Goal: Task Accomplishment & Management: Manage account settings

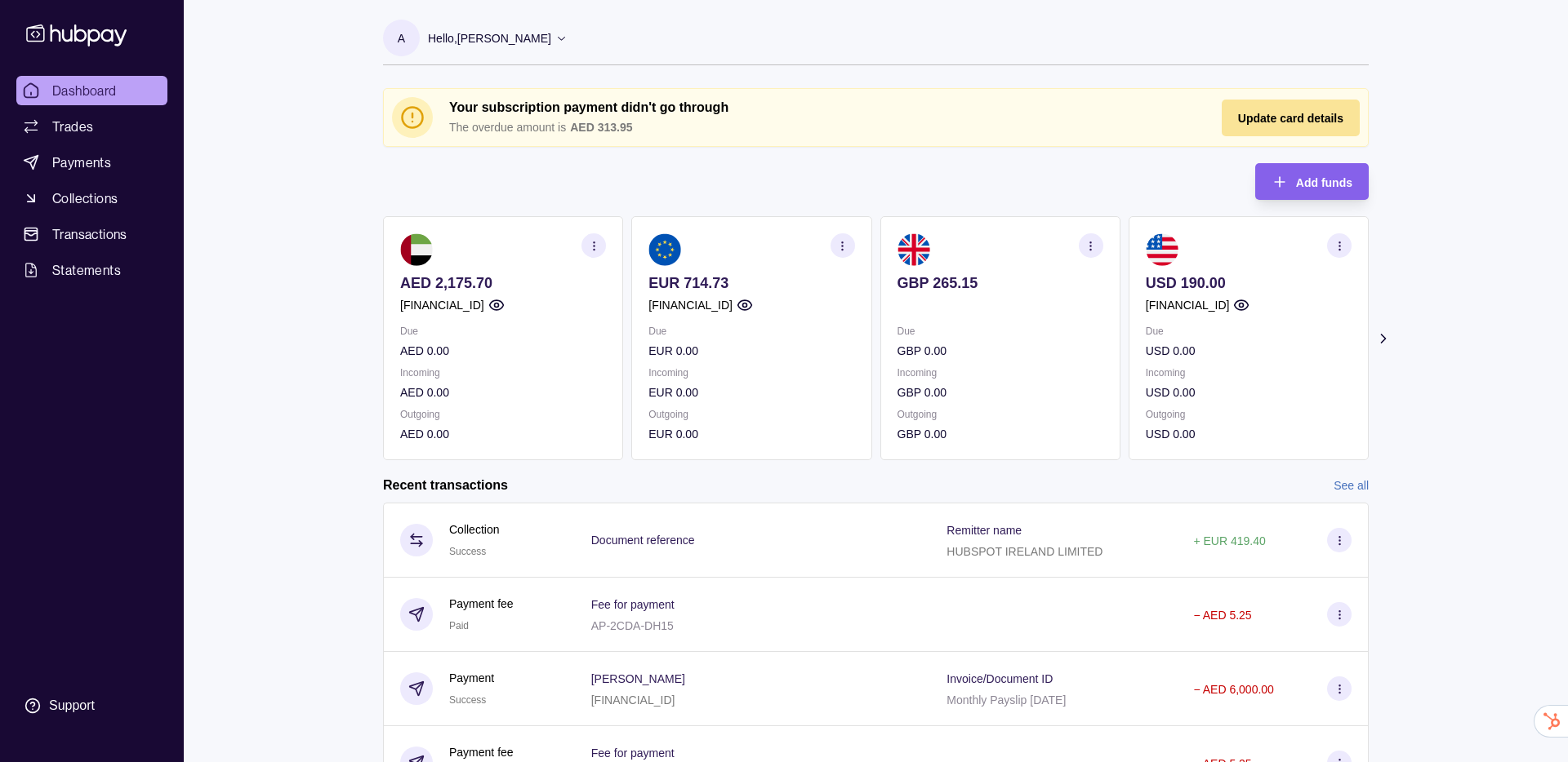
click at [1305, 119] on span "Update card details" at bounding box center [1291, 117] width 106 height 13
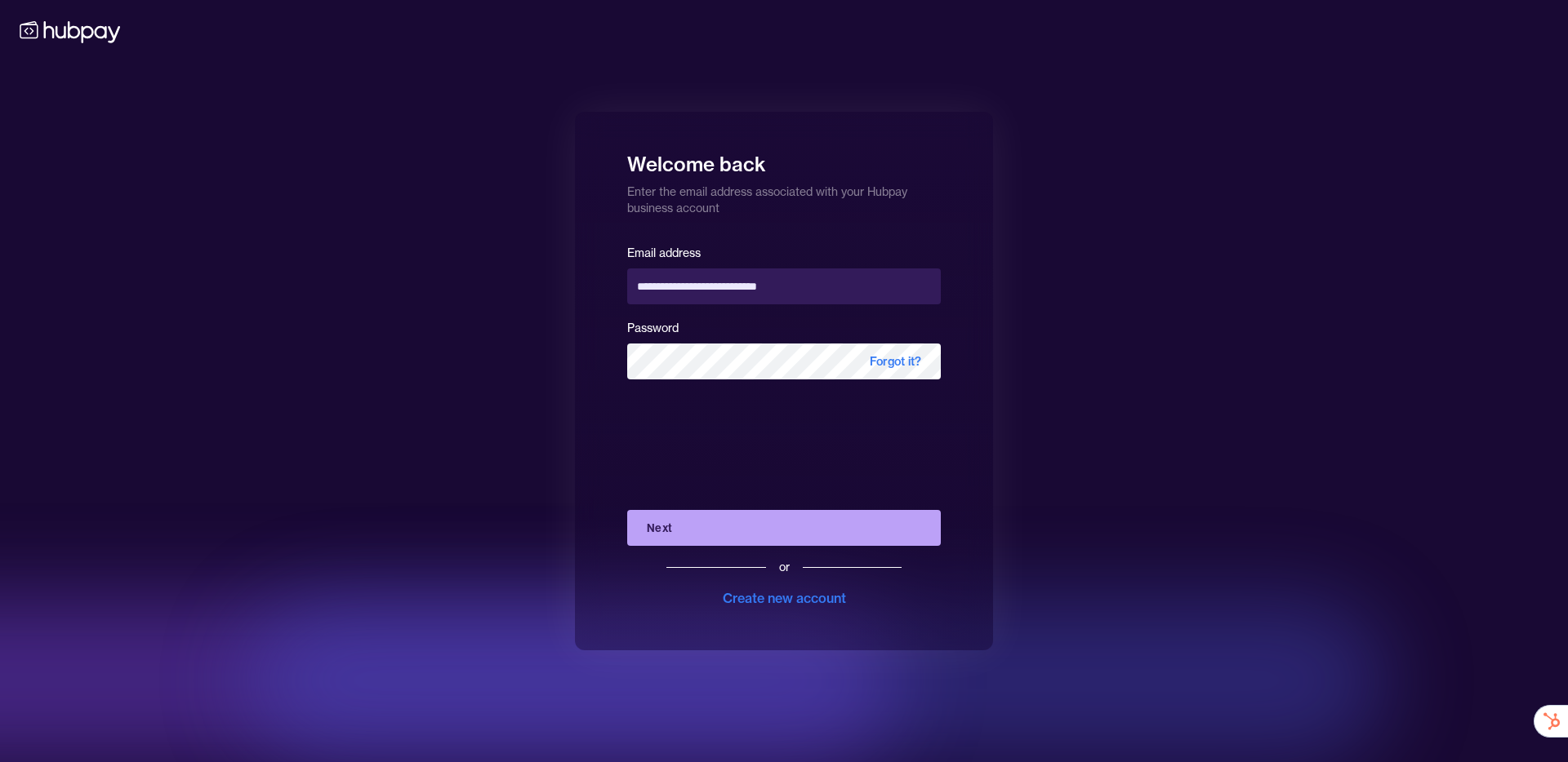
click at [721, 536] on button "Next" at bounding box center [784, 528] width 313 height 36
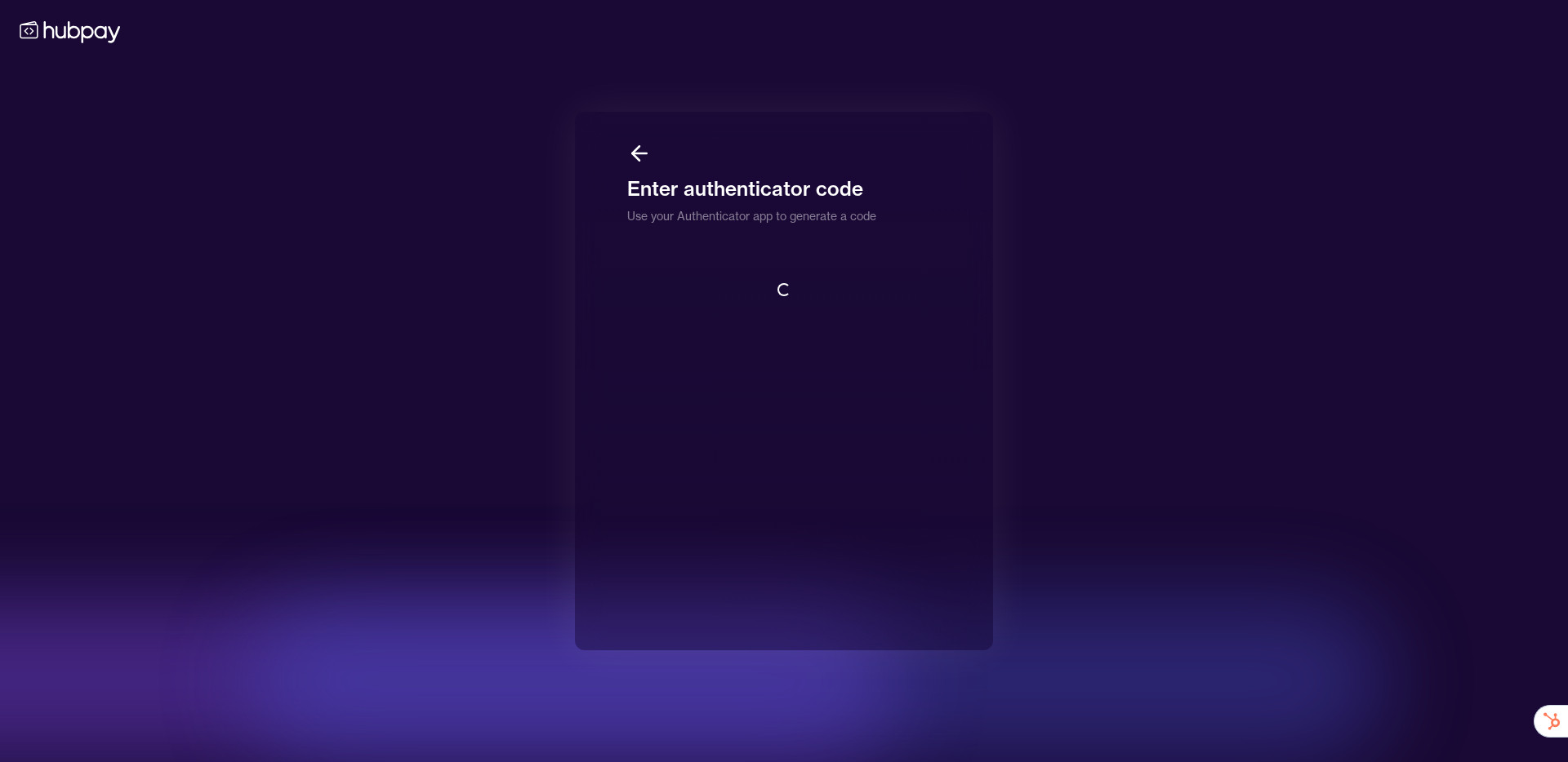
scroll to position [2, 0]
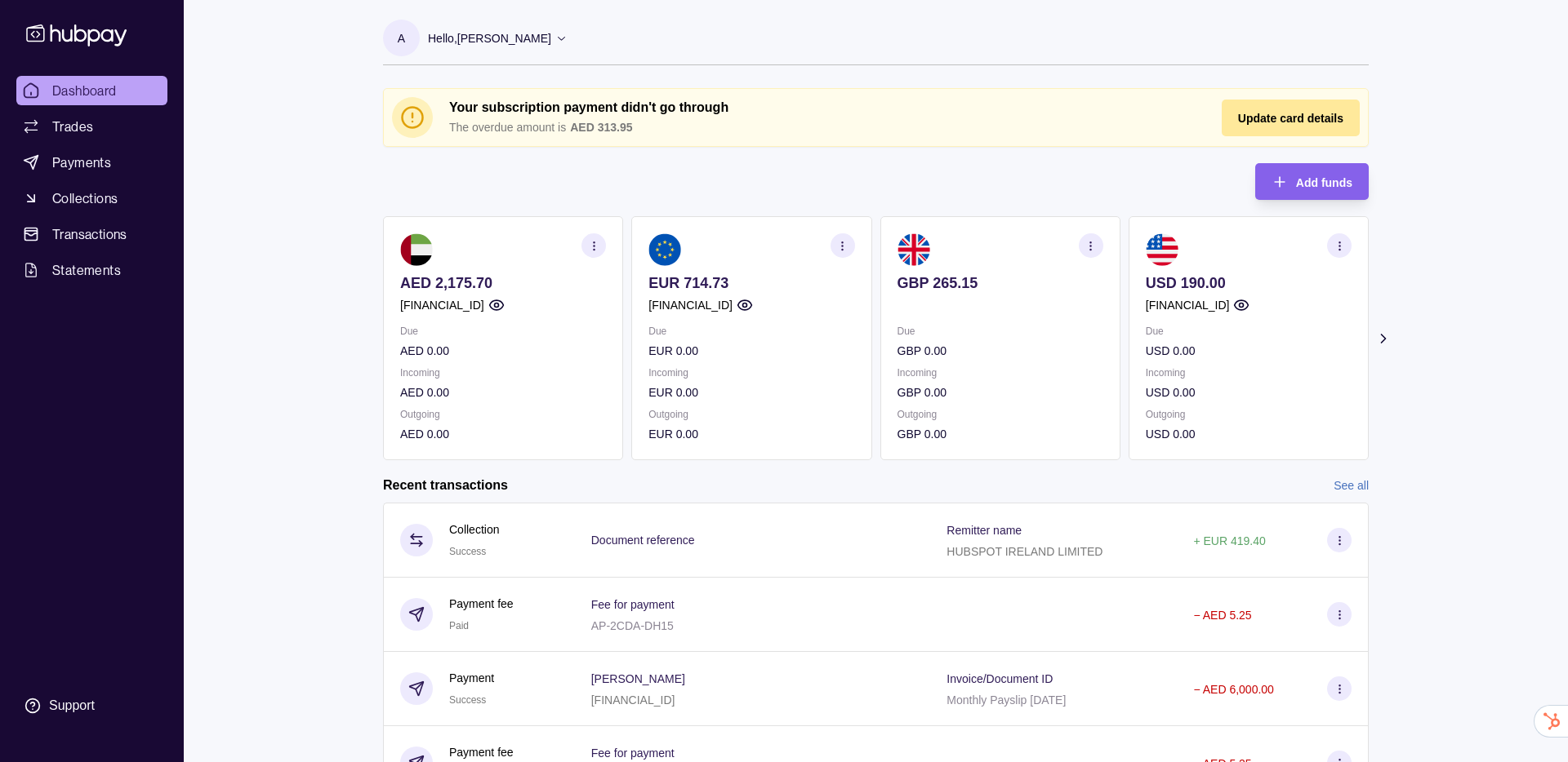
click at [734, 170] on div "Your subscription payment didn't go through The overdue amount is AED 313.95 Up…" at bounding box center [875, 274] width 986 height 373
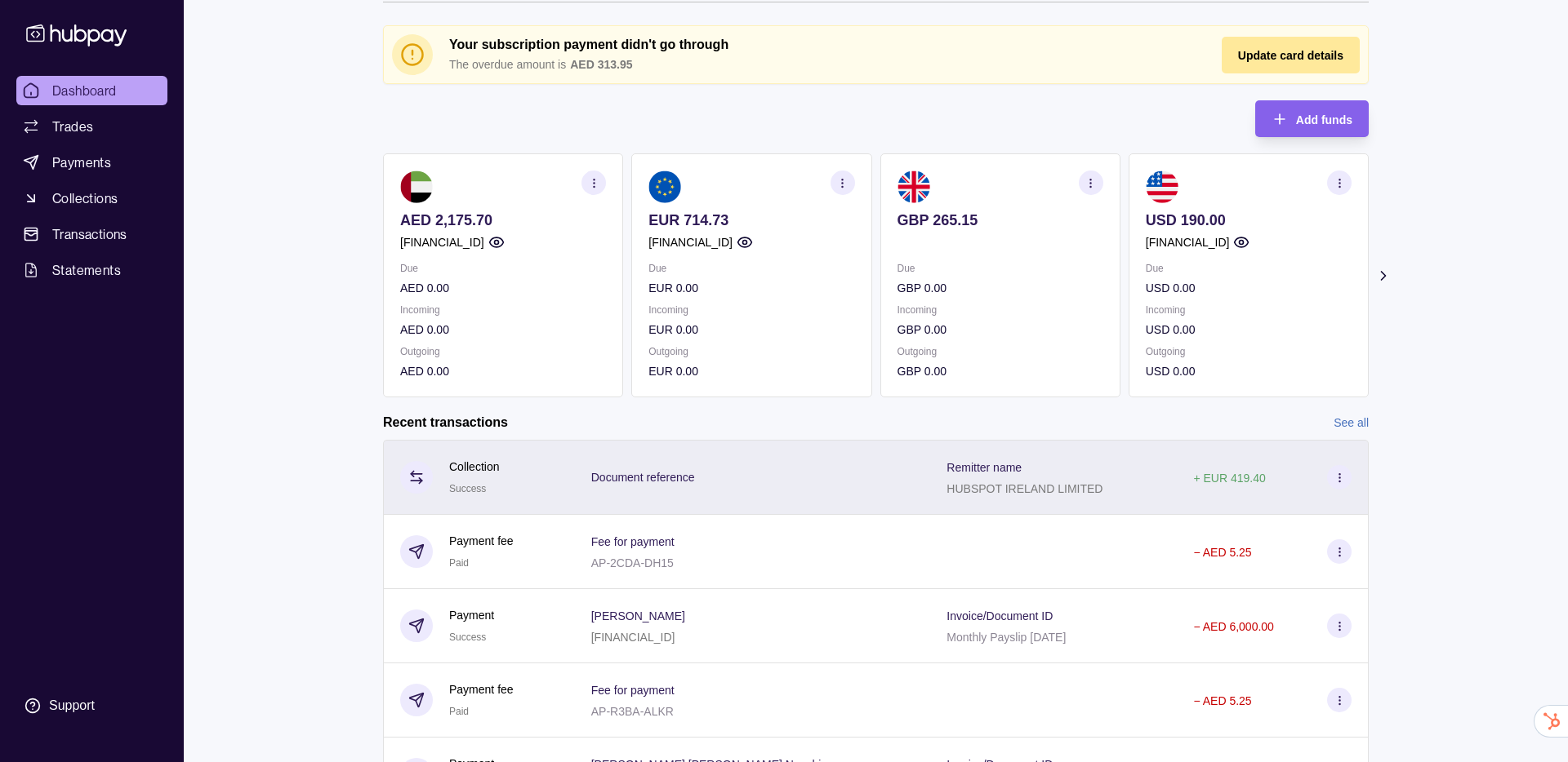
scroll to position [70, 0]
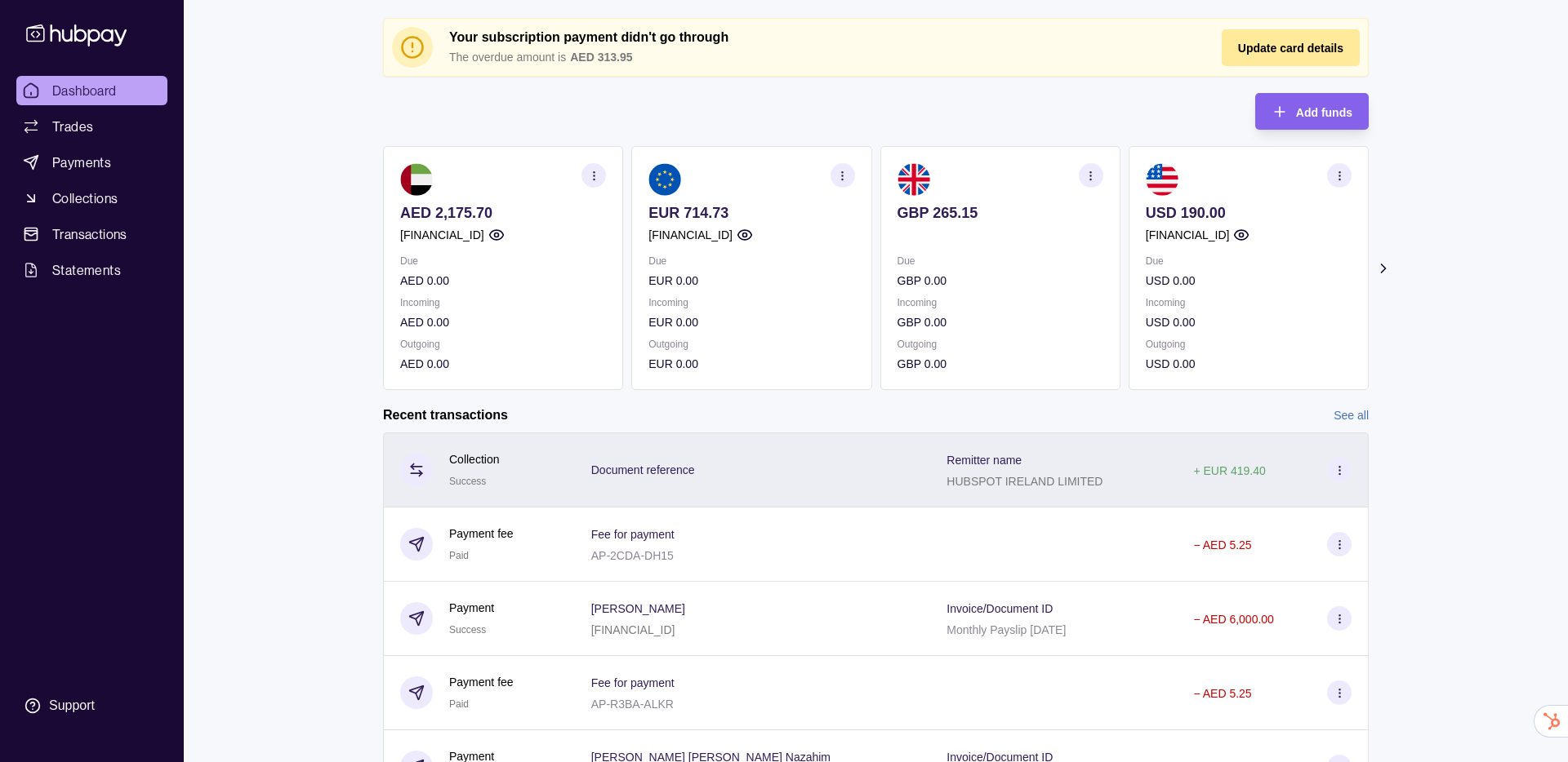
click at [1344, 470] on icon at bounding box center [1340, 471] width 13 height 13
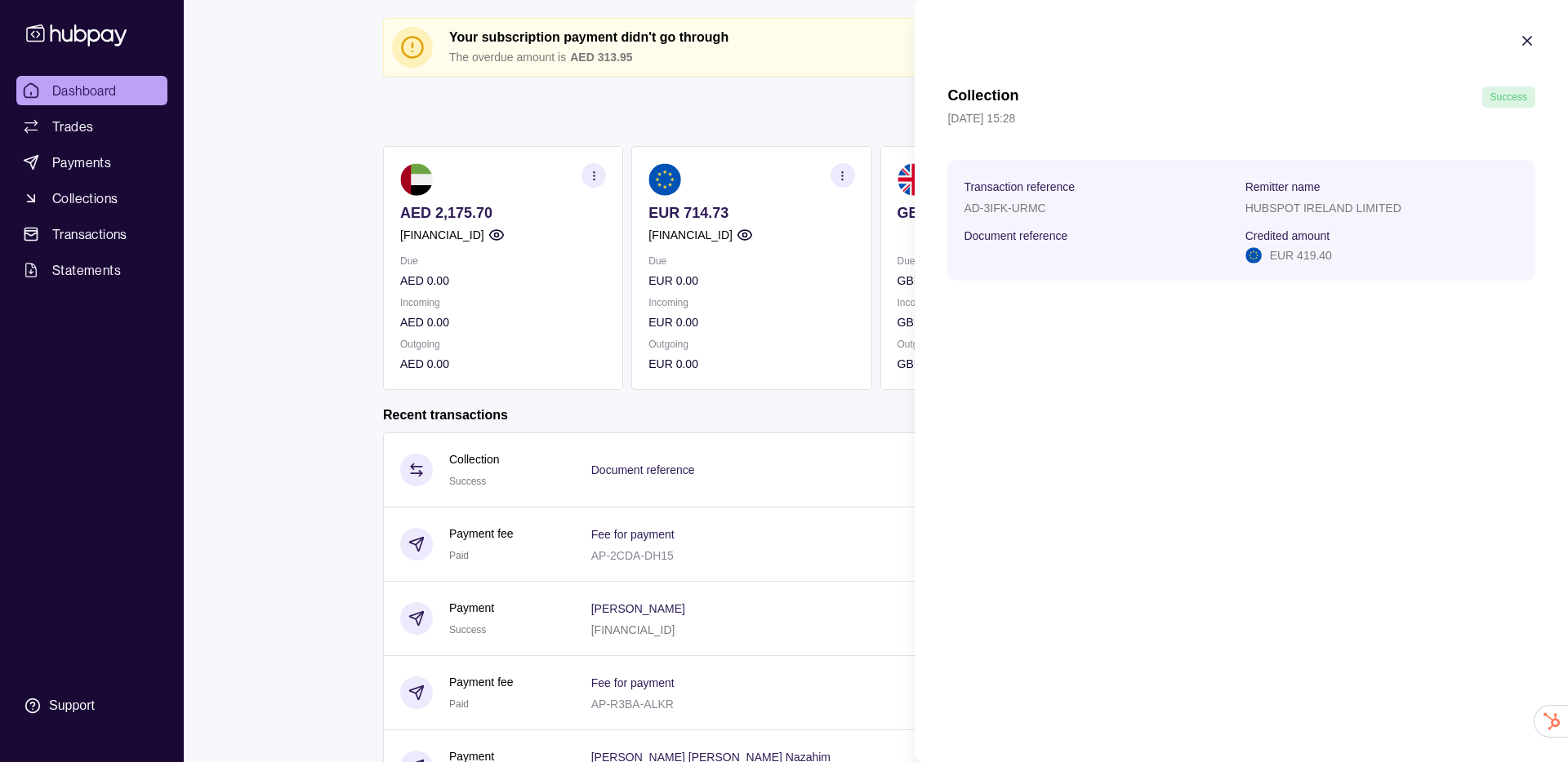
click at [1525, 43] on icon "button" at bounding box center [1527, 40] width 17 height 17
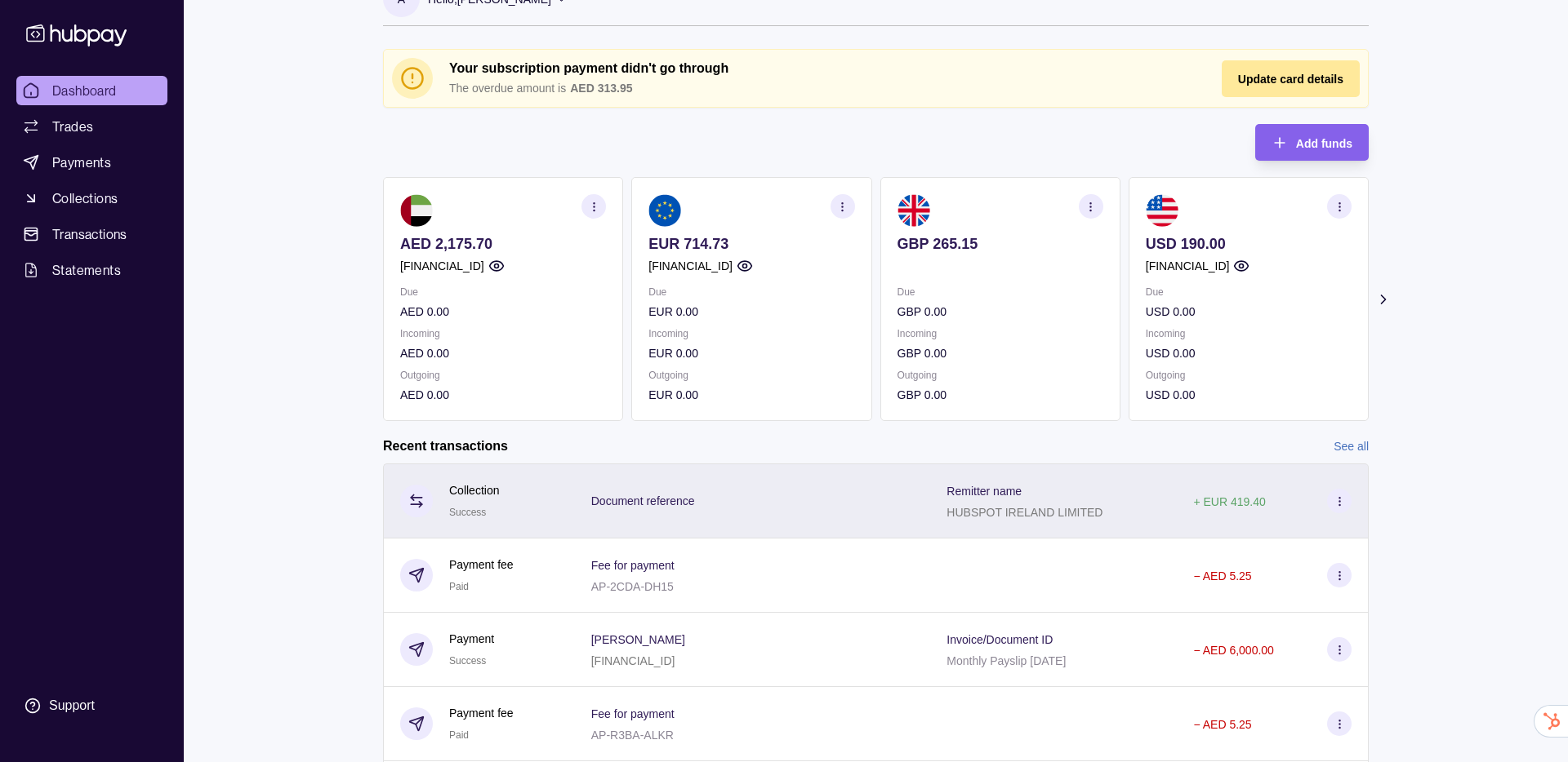
scroll to position [0, 0]
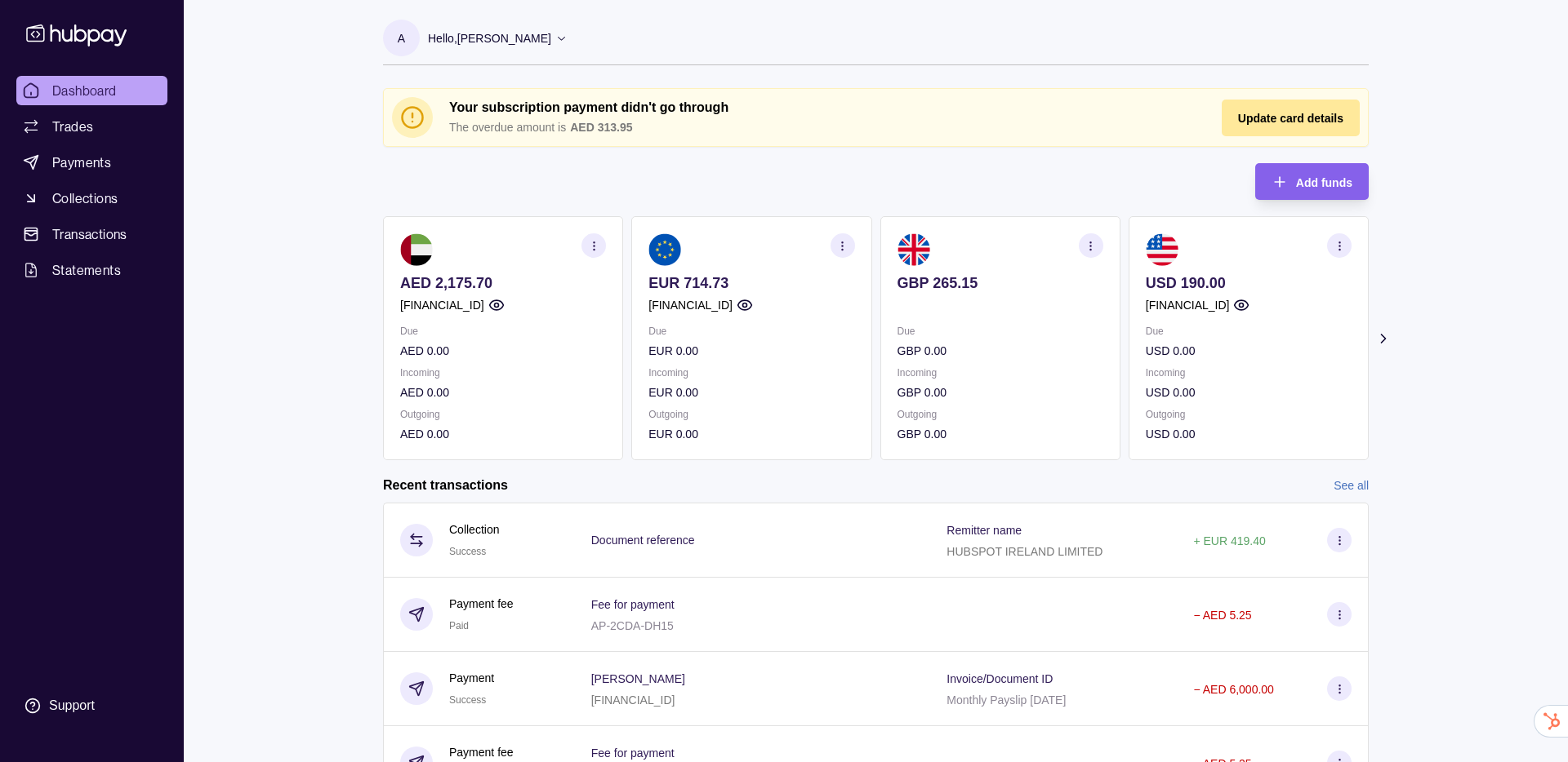
click at [271, 225] on div "Dashboard Trades Payments Collections Transactions Statements Support A Hello, …" at bounding box center [784, 464] width 1568 height 927
click at [87, 271] on span "Statements" at bounding box center [86, 270] width 69 height 20
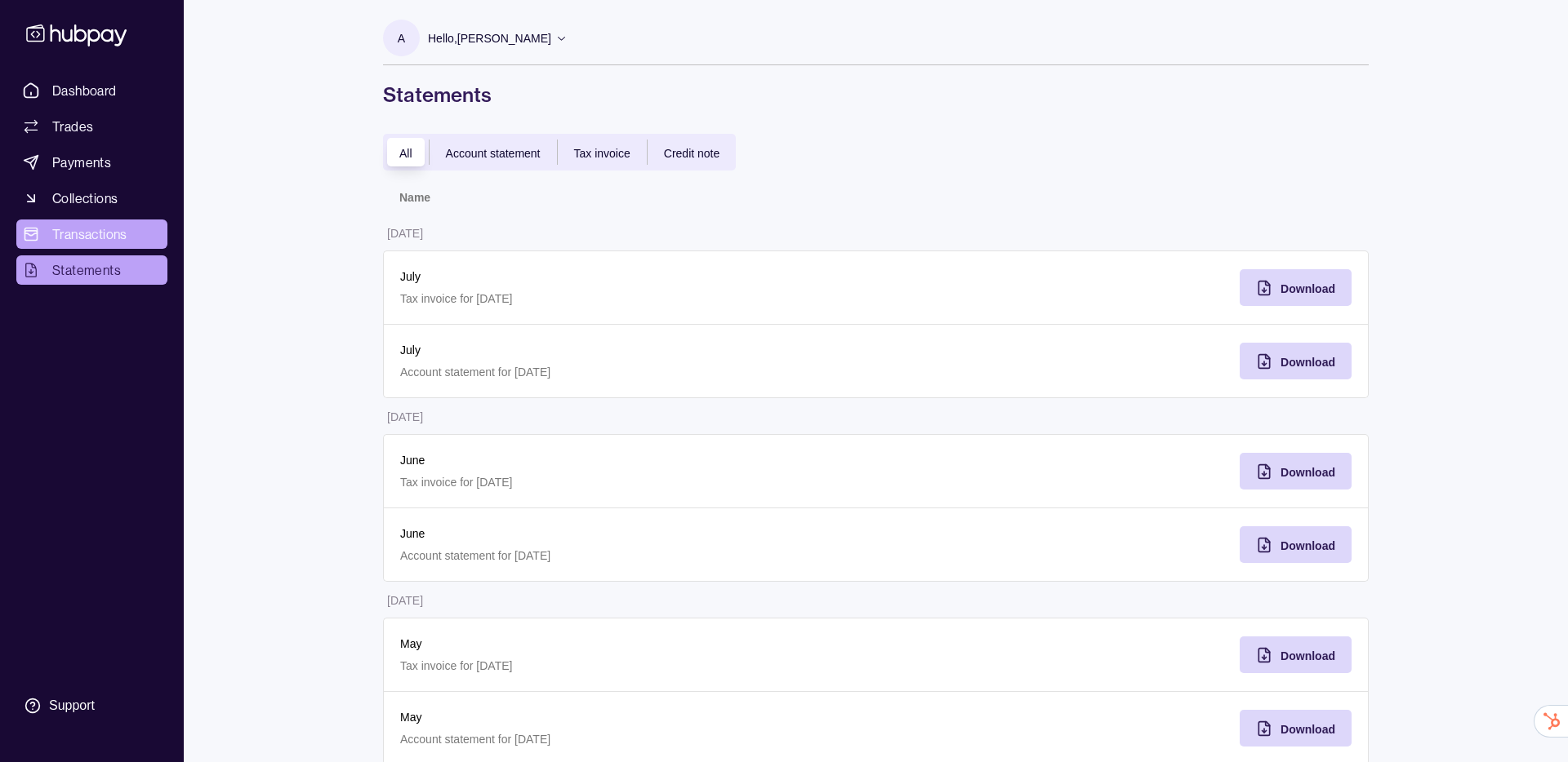
click at [43, 235] on link "Transactions" at bounding box center [92, 234] width 151 height 29
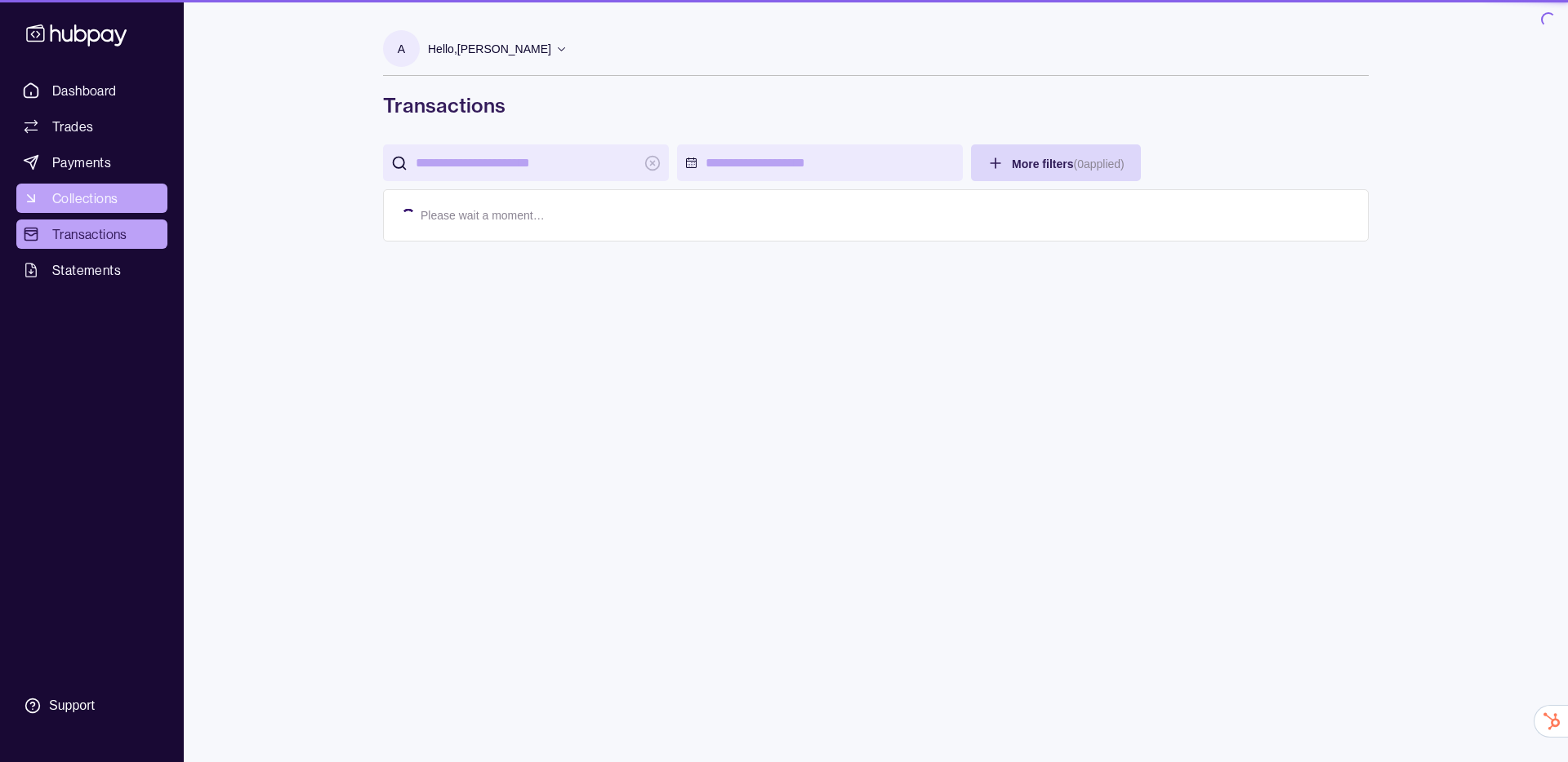
click at [86, 198] on span "Collections" at bounding box center [84, 199] width 66 height 20
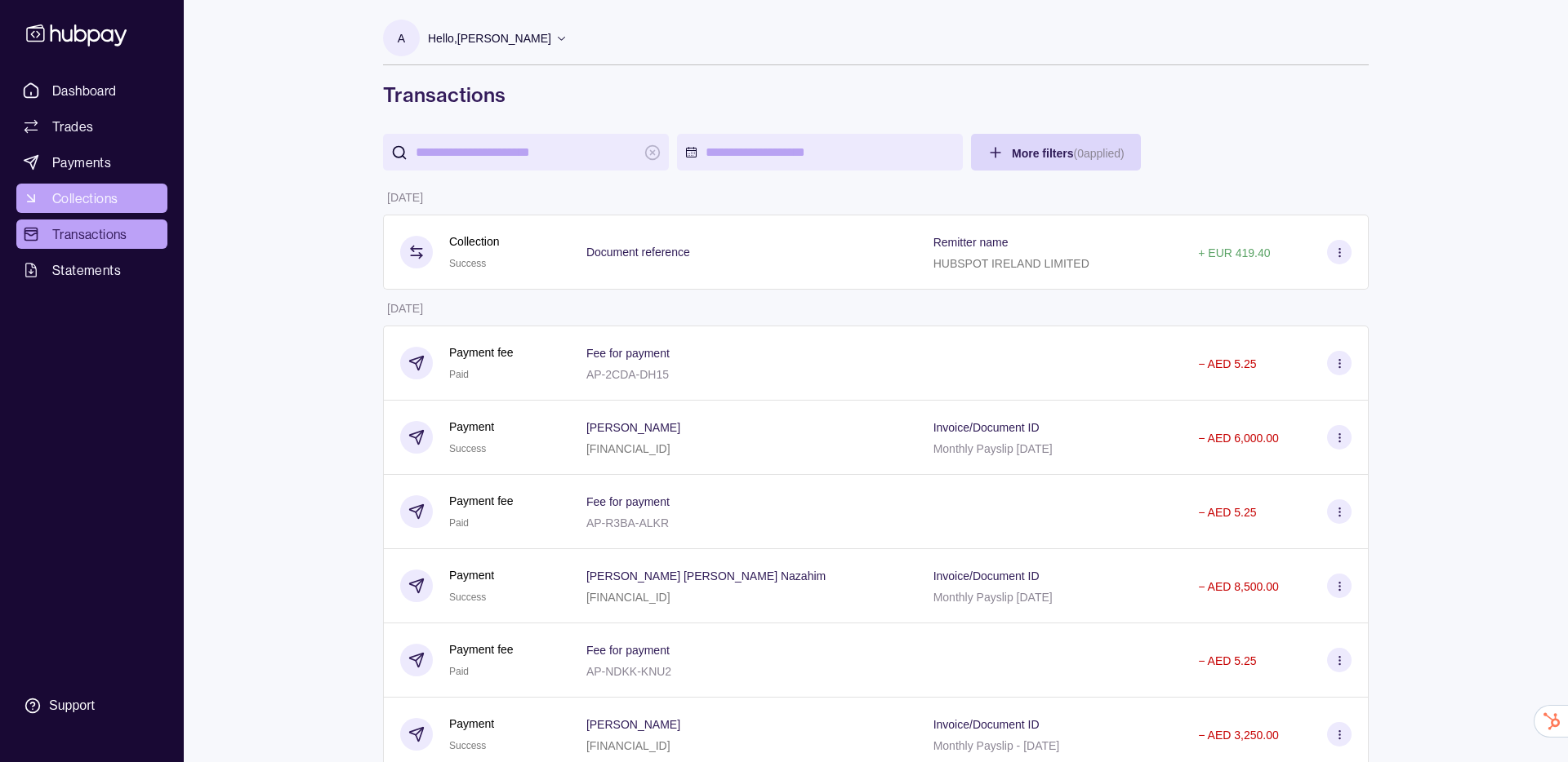
click at [86, 198] on span "Collections" at bounding box center [84, 199] width 66 height 20
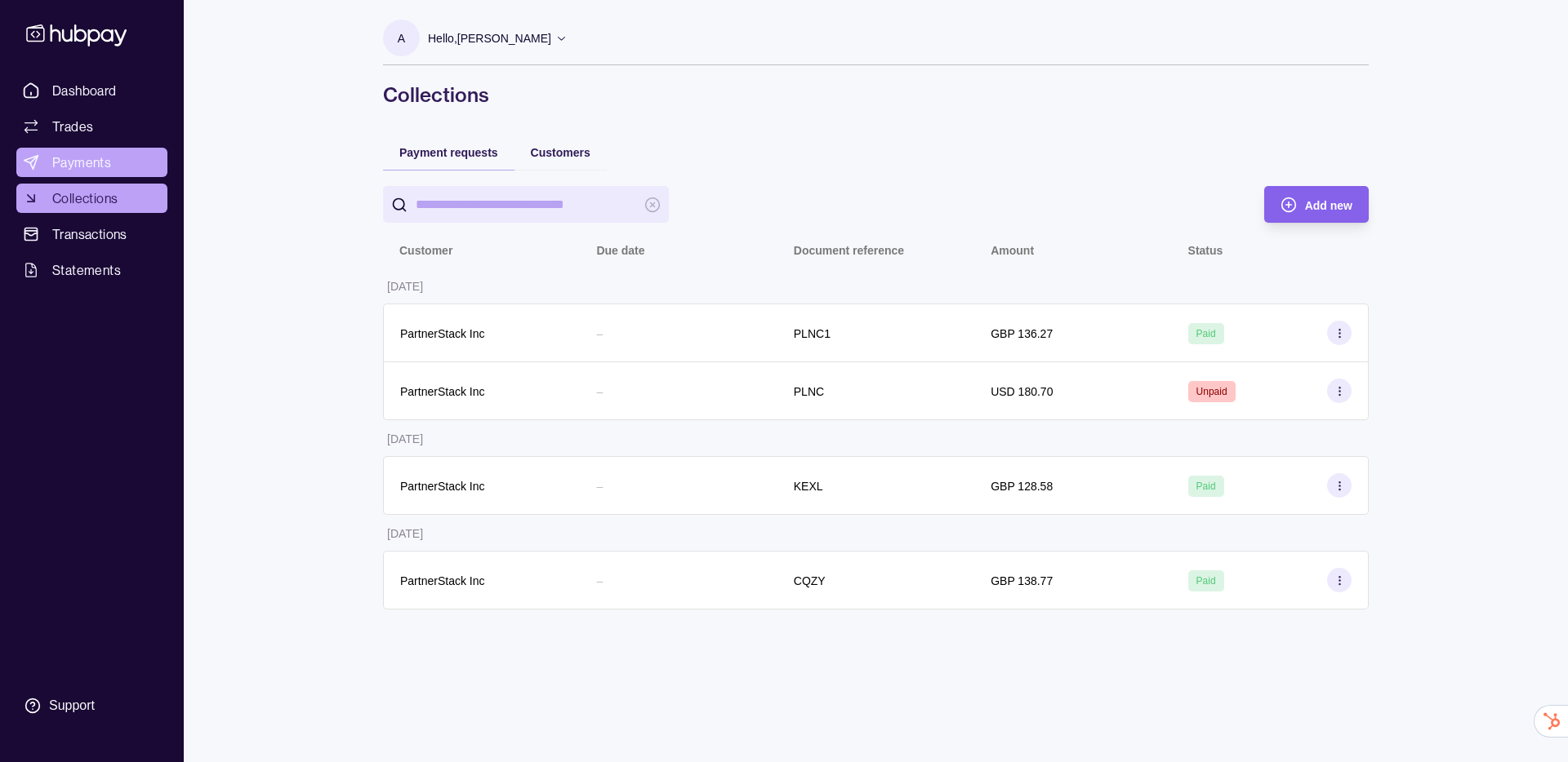
click at [93, 158] on span "Payments" at bounding box center [81, 162] width 59 height 20
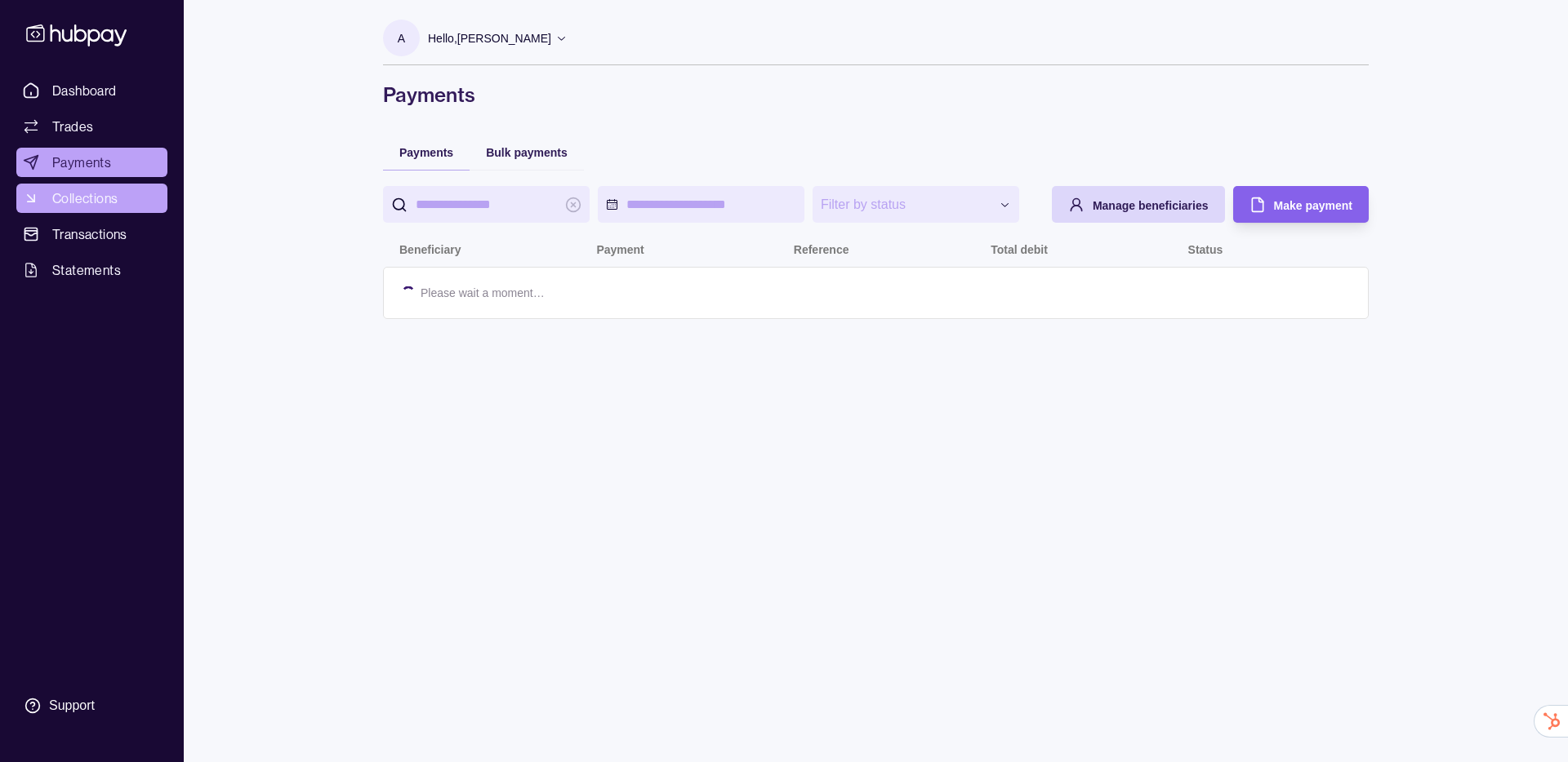
click at [85, 187] on link "Collections" at bounding box center [92, 199] width 151 height 29
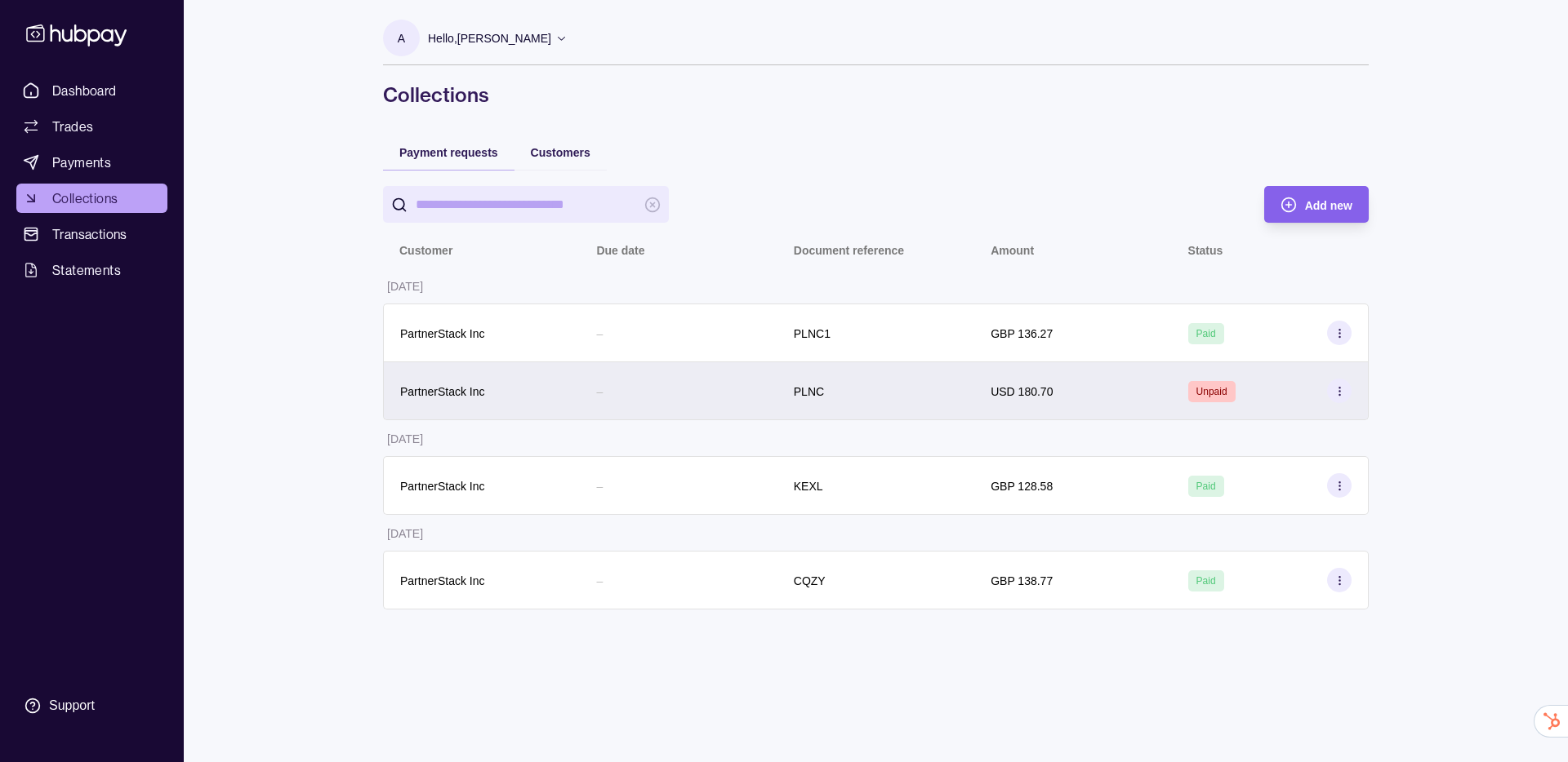
click at [1340, 391] on circle at bounding box center [1339, 390] width 1 height 1
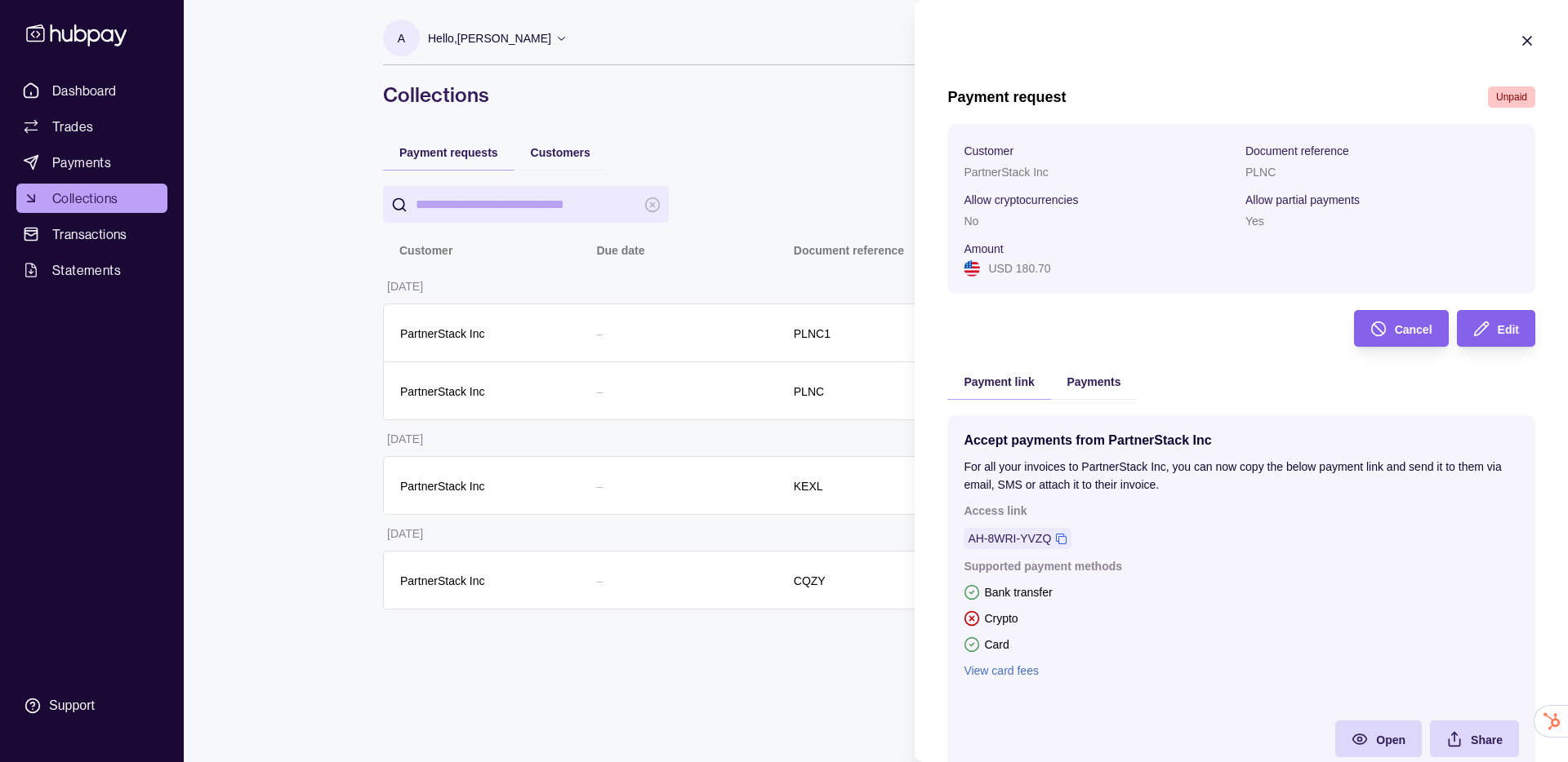
click at [1532, 45] on icon "button" at bounding box center [1527, 40] width 17 height 17
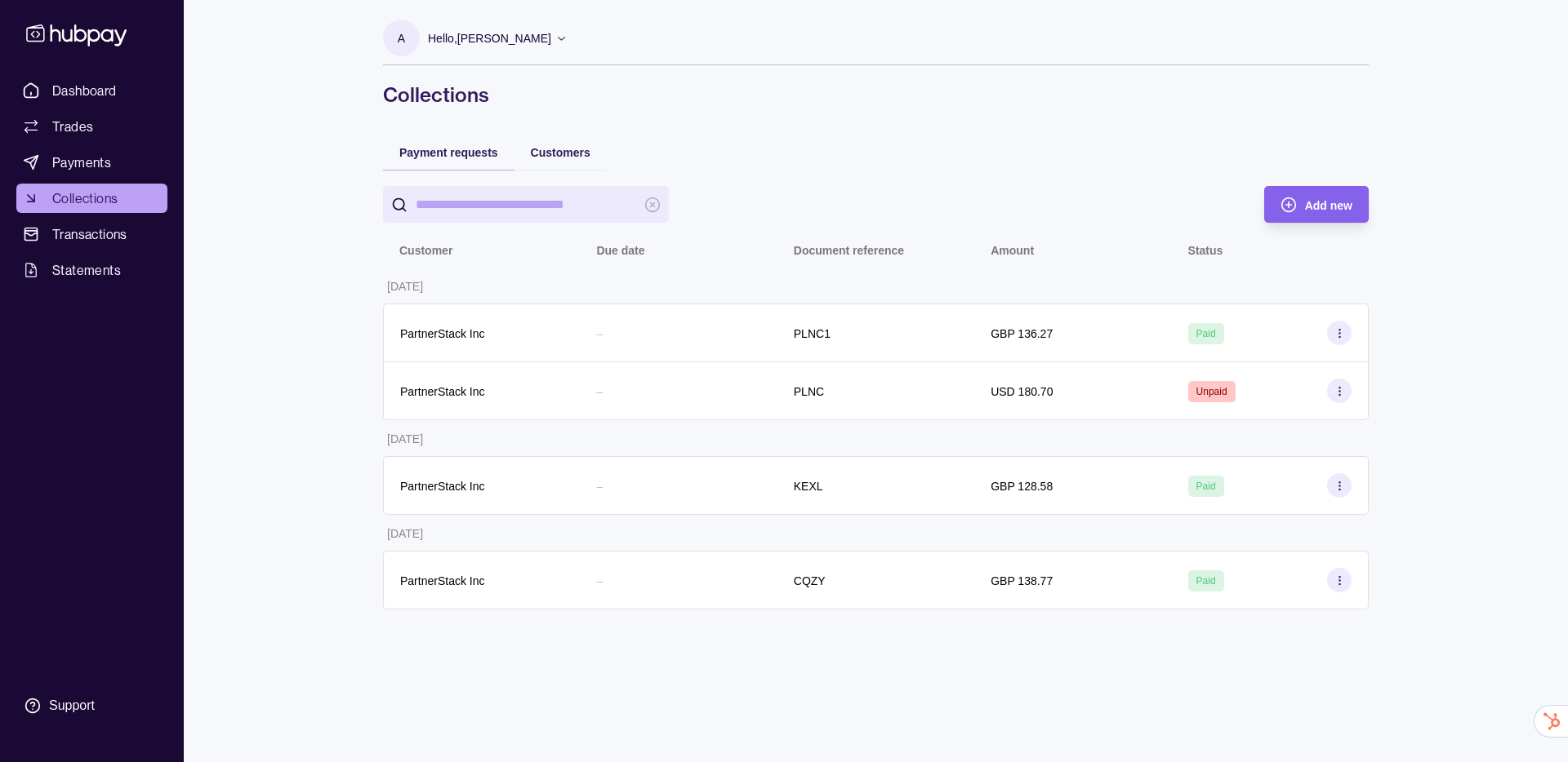
click at [55, 29] on icon at bounding box center [76, 35] width 101 height 22
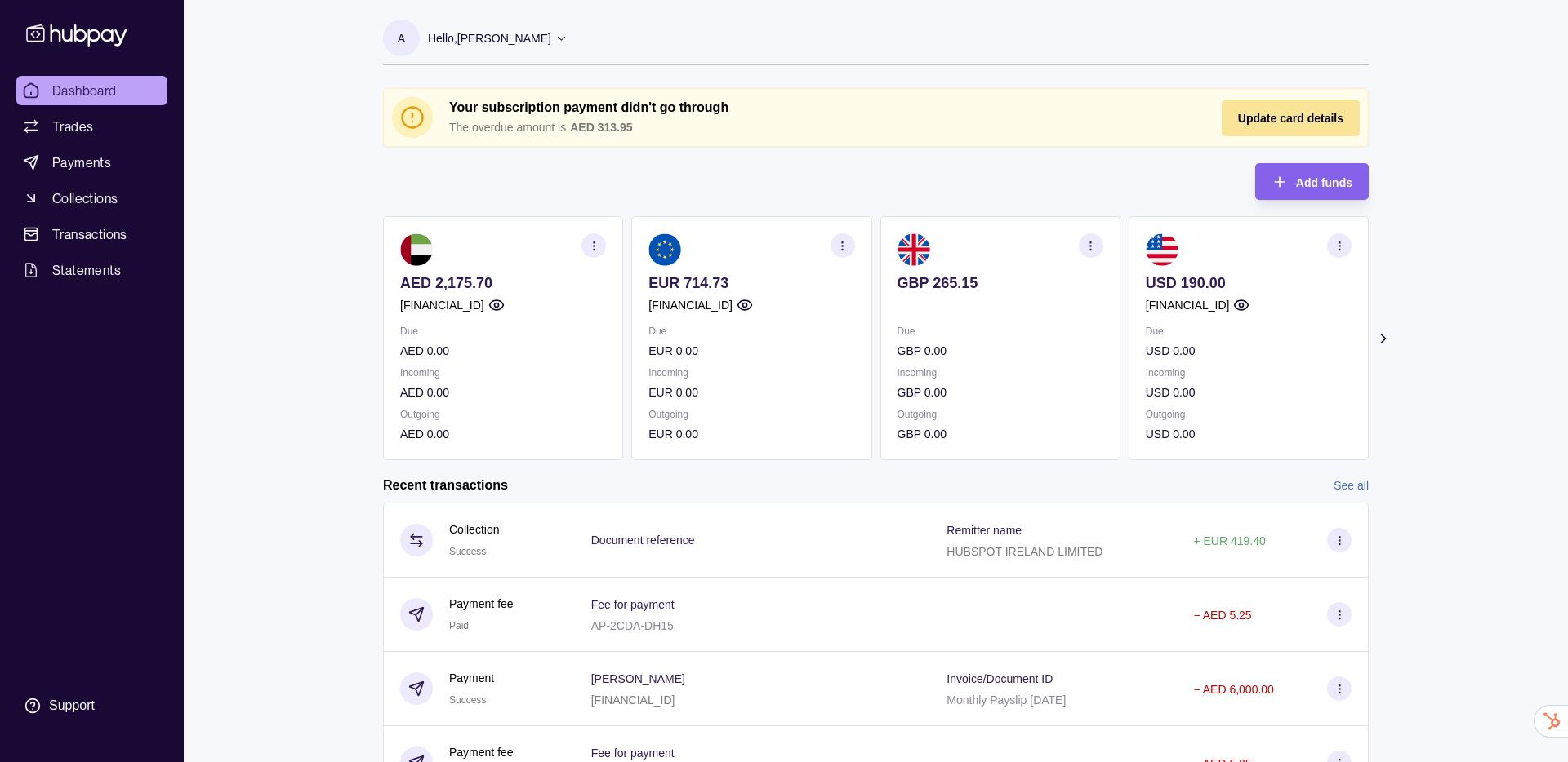
click at [1305, 106] on div "Update card details" at bounding box center [1278, 118] width 130 height 37
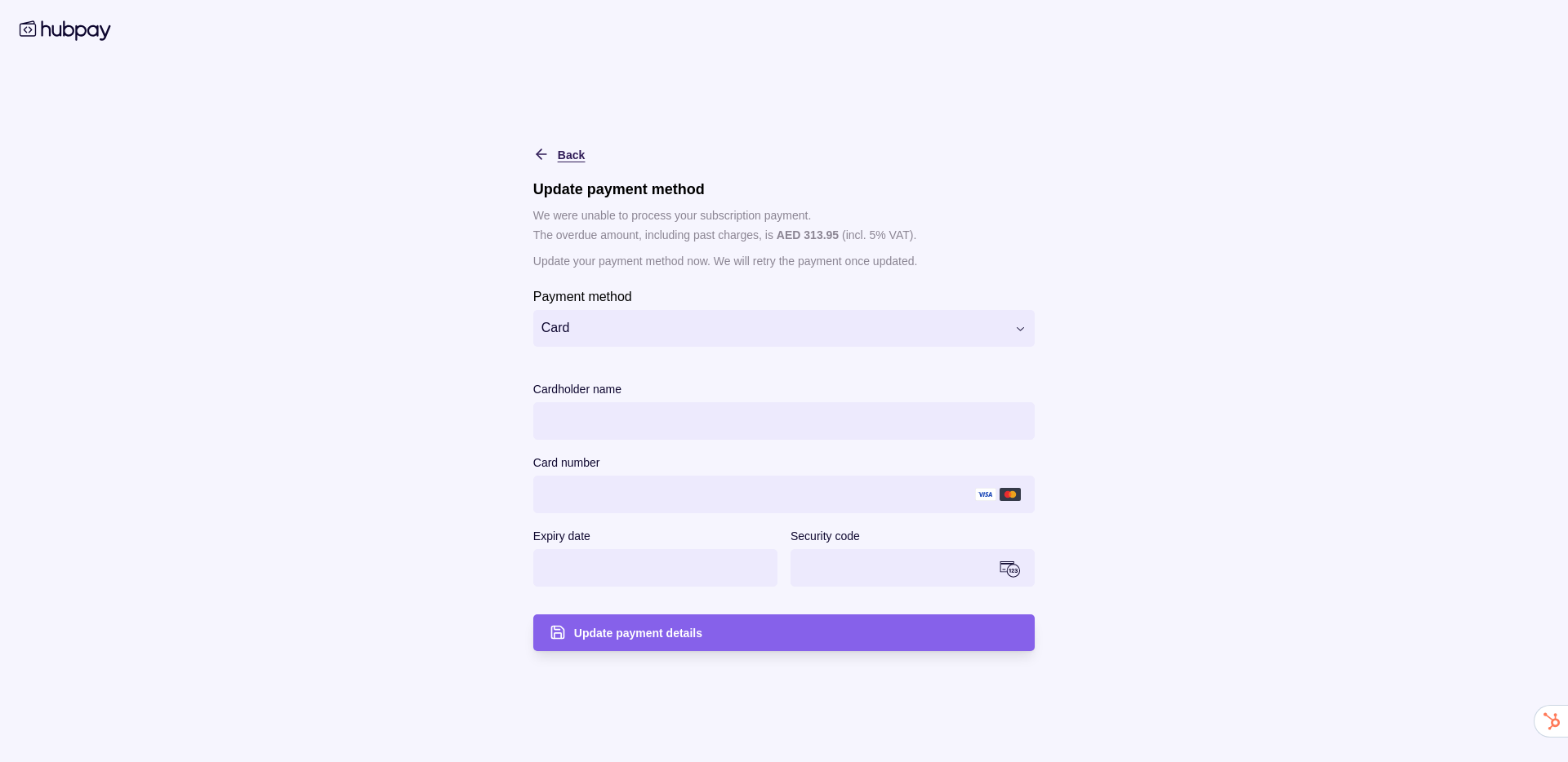
click at [562, 160] on span "Back" at bounding box center [572, 155] width 27 height 13
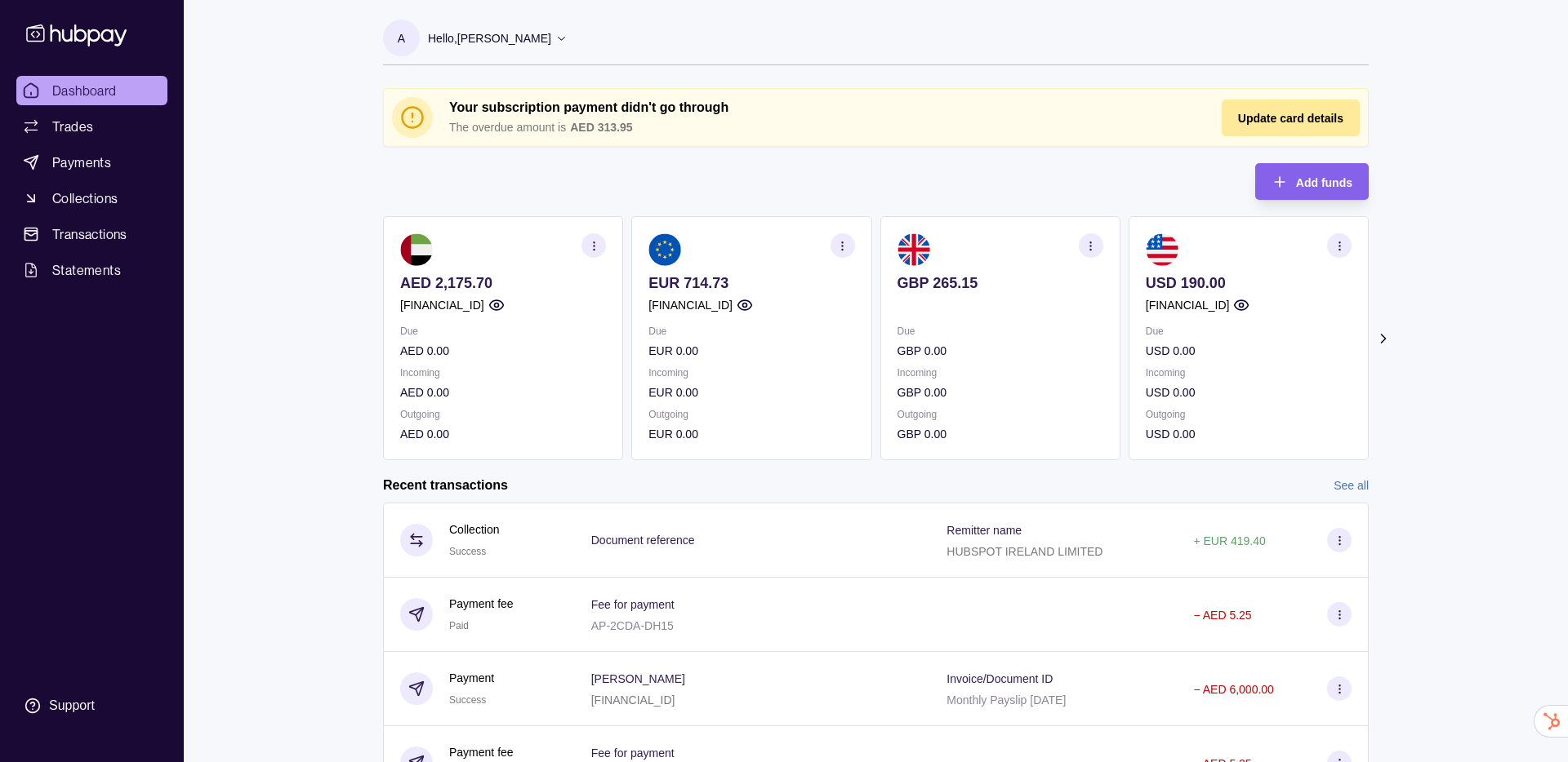
click at [69, 214] on ul "Dashboard Trades Payments Collections Transactions Statements" at bounding box center [92, 181] width 151 height 209
click at [1468, 52] on div "Dashboard Trades Payments Collections Transactions Statements Support A Hello, …" at bounding box center [784, 464] width 1568 height 927
click at [67, 20] on icon at bounding box center [76, 34] width 108 height 30
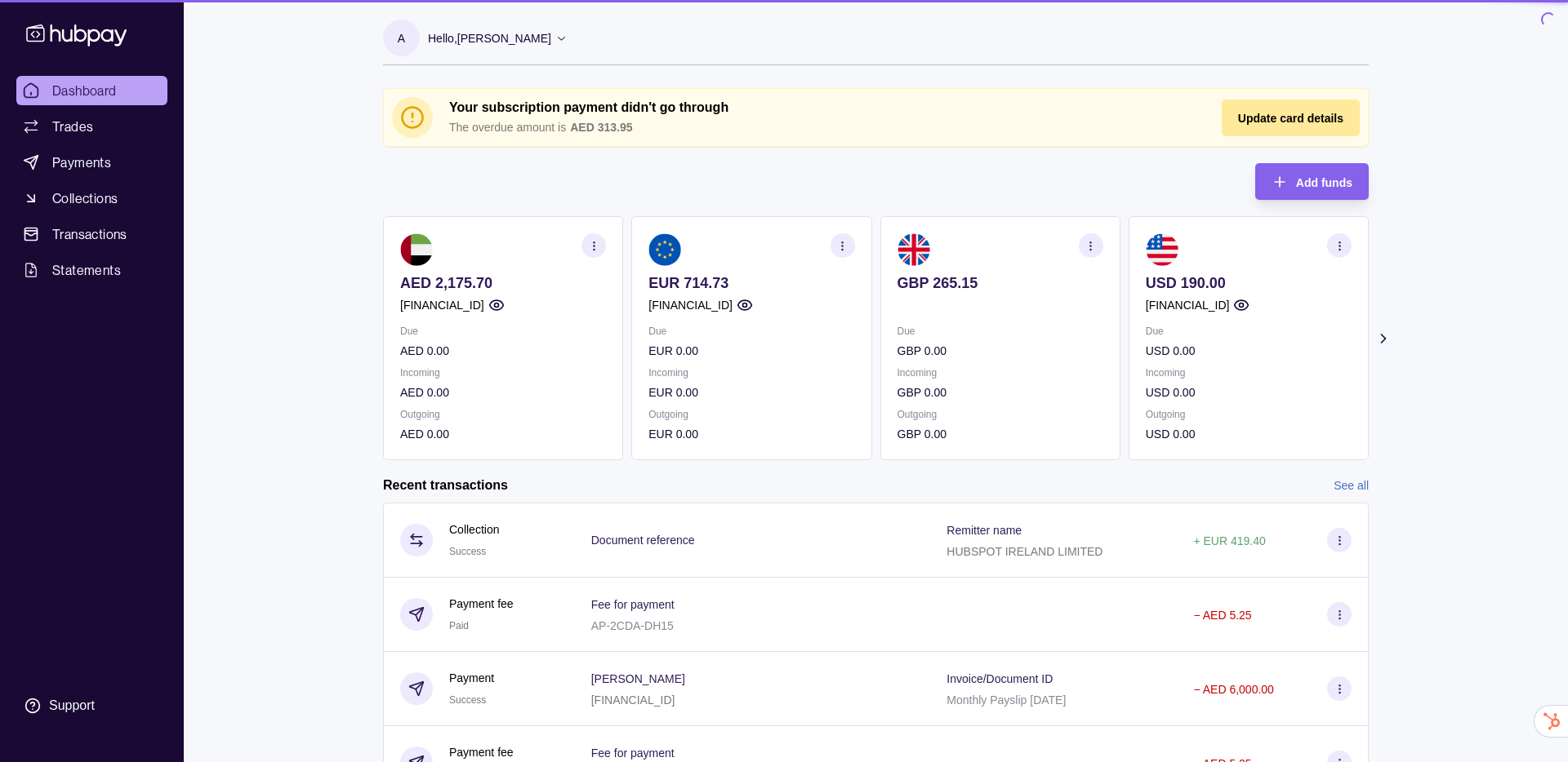
click at [504, 44] on p "Hello, [PERSON_NAME]" at bounding box center [489, 38] width 123 height 18
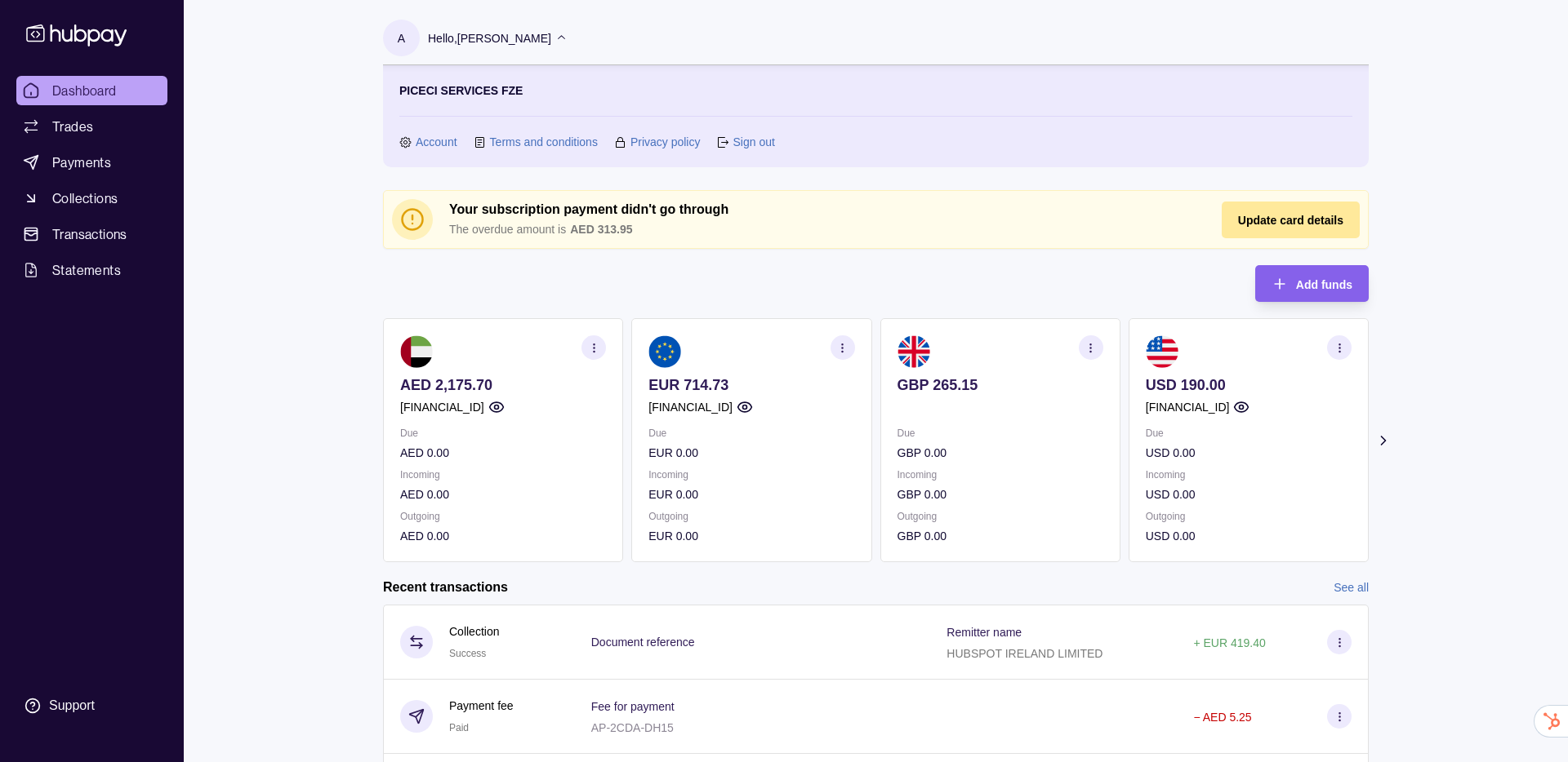
click at [551, 29] on p "Hello, [PERSON_NAME]" at bounding box center [489, 38] width 123 height 18
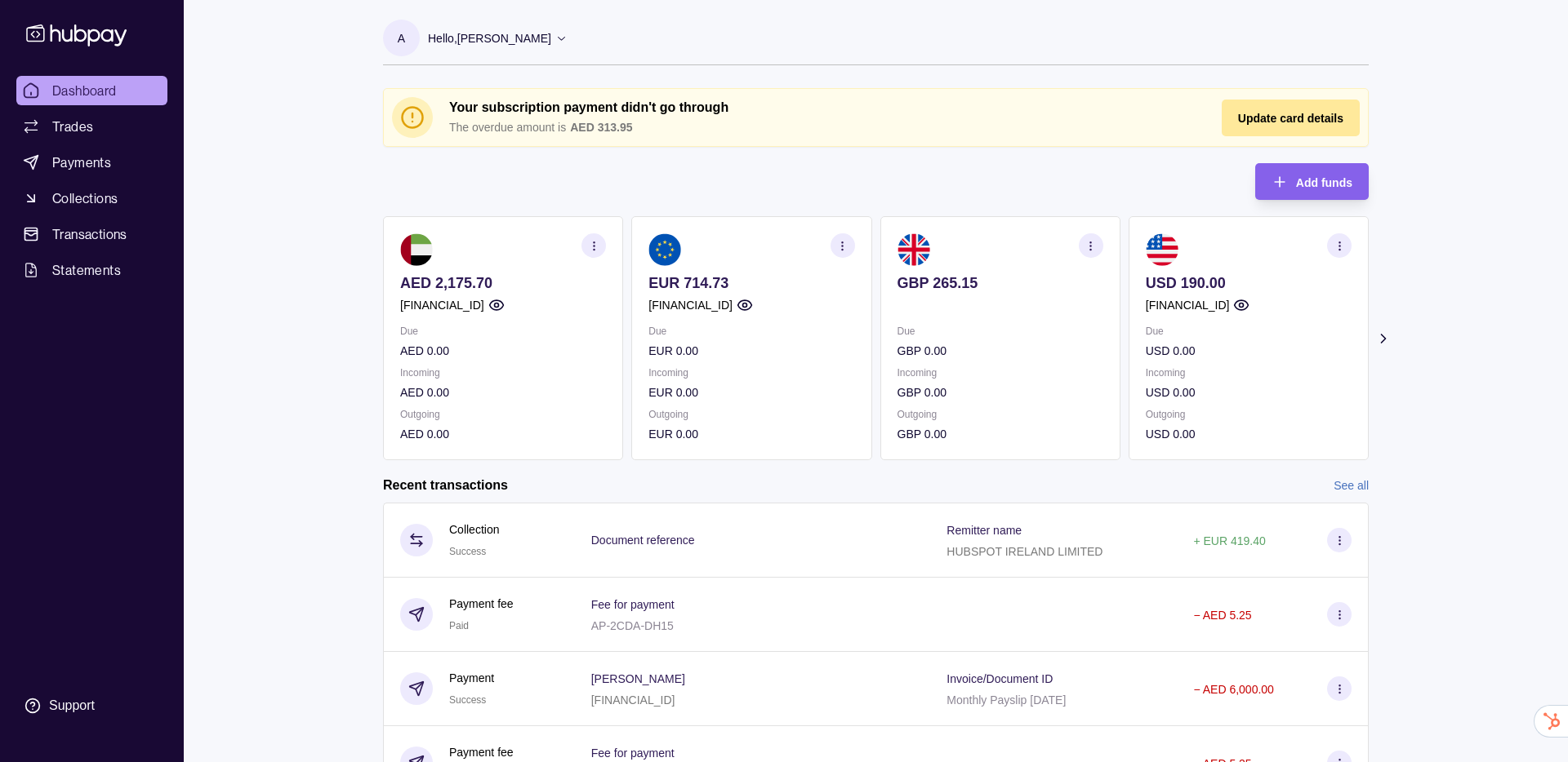
click at [494, 54] on div "Hello, [PERSON_NAME]" at bounding box center [497, 38] width 140 height 34
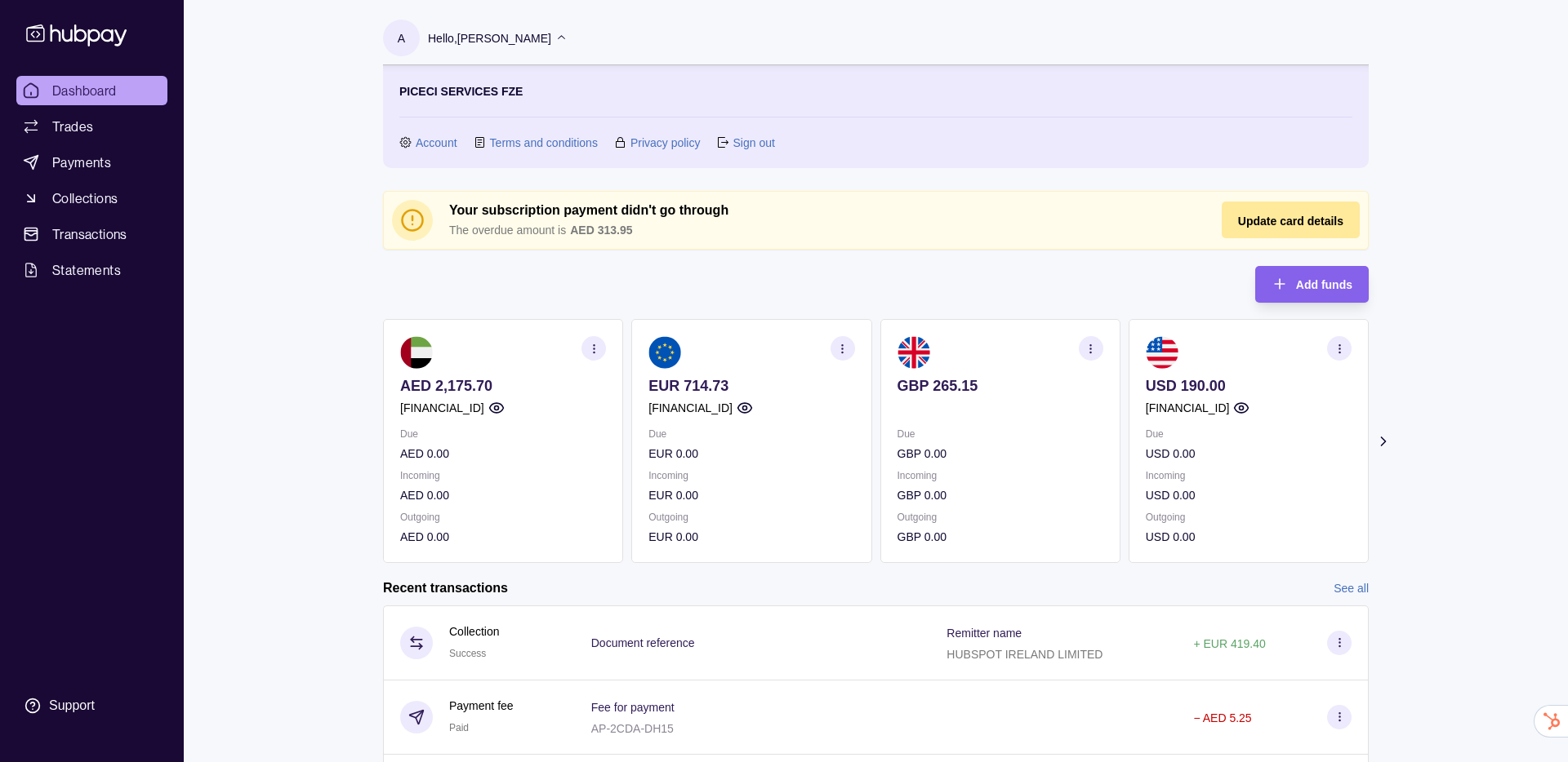
click at [410, 148] on icon at bounding box center [405, 142] width 13 height 13
click at [427, 146] on link "Account" at bounding box center [437, 142] width 42 height 18
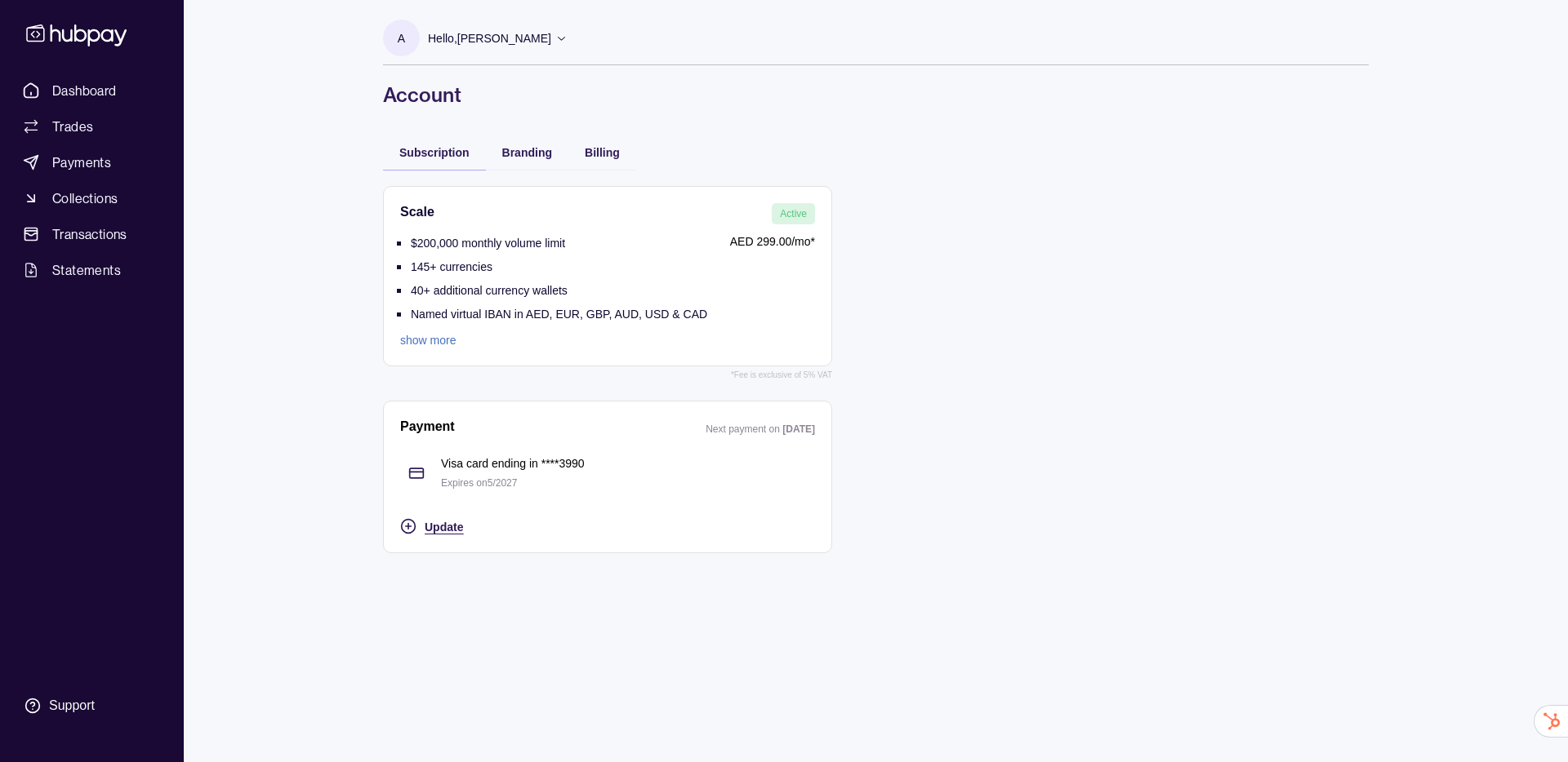
click at [448, 528] on span "Update" at bounding box center [443, 526] width 38 height 13
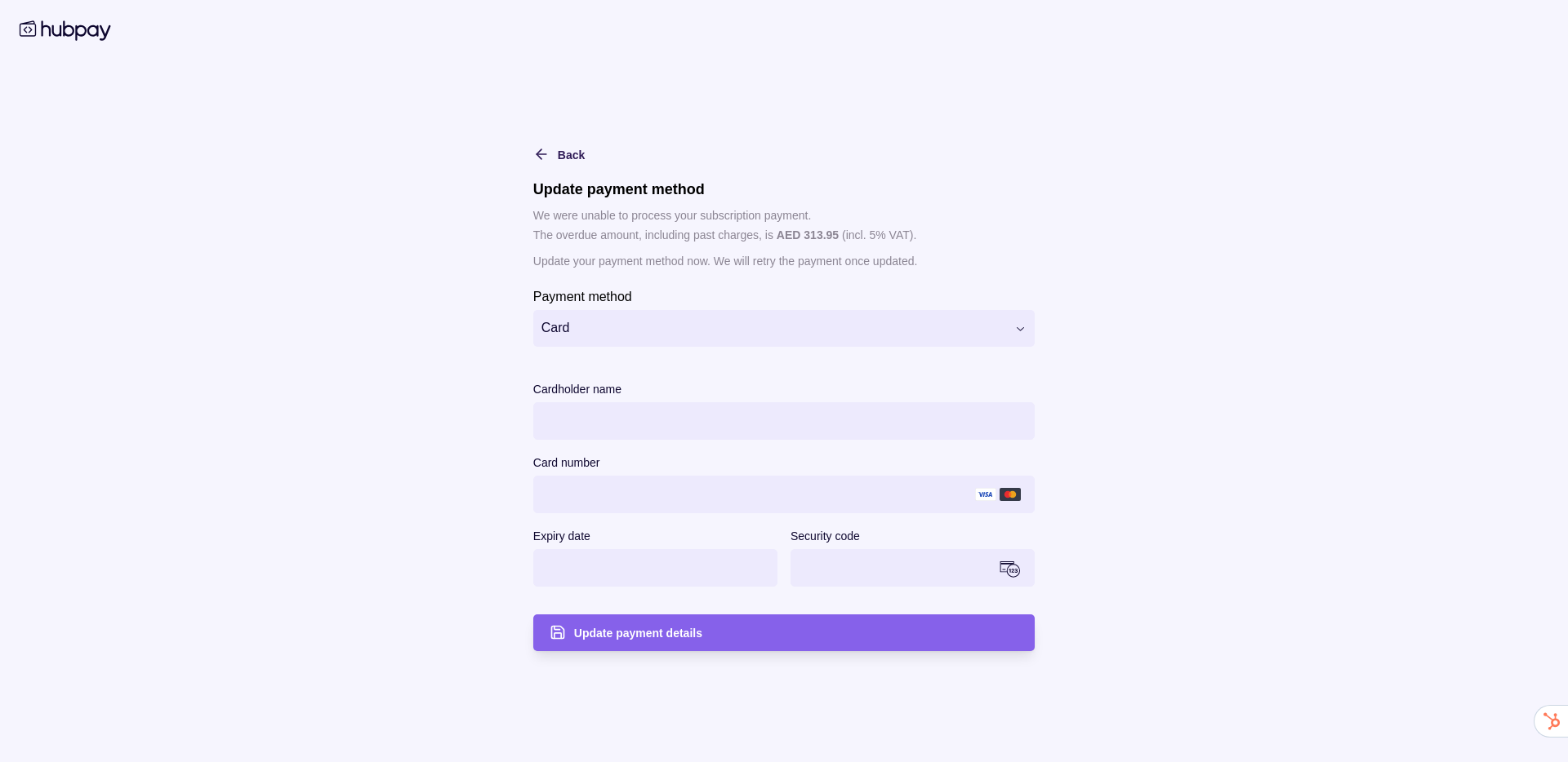
click at [612, 327] on html "**********" at bounding box center [784, 381] width 1568 height 762
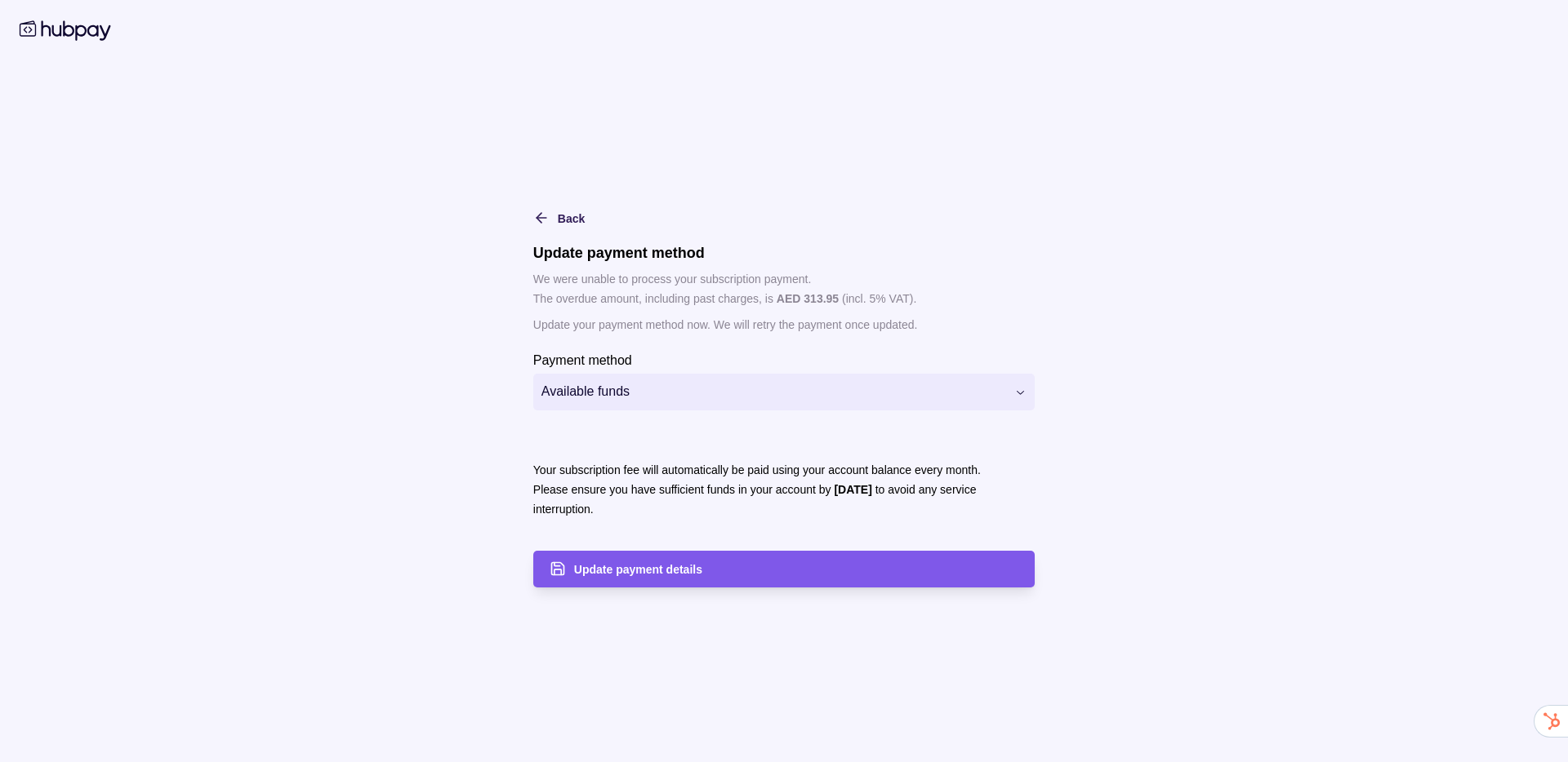
click at [654, 580] on div "Update payment details" at bounding box center [772, 569] width 493 height 37
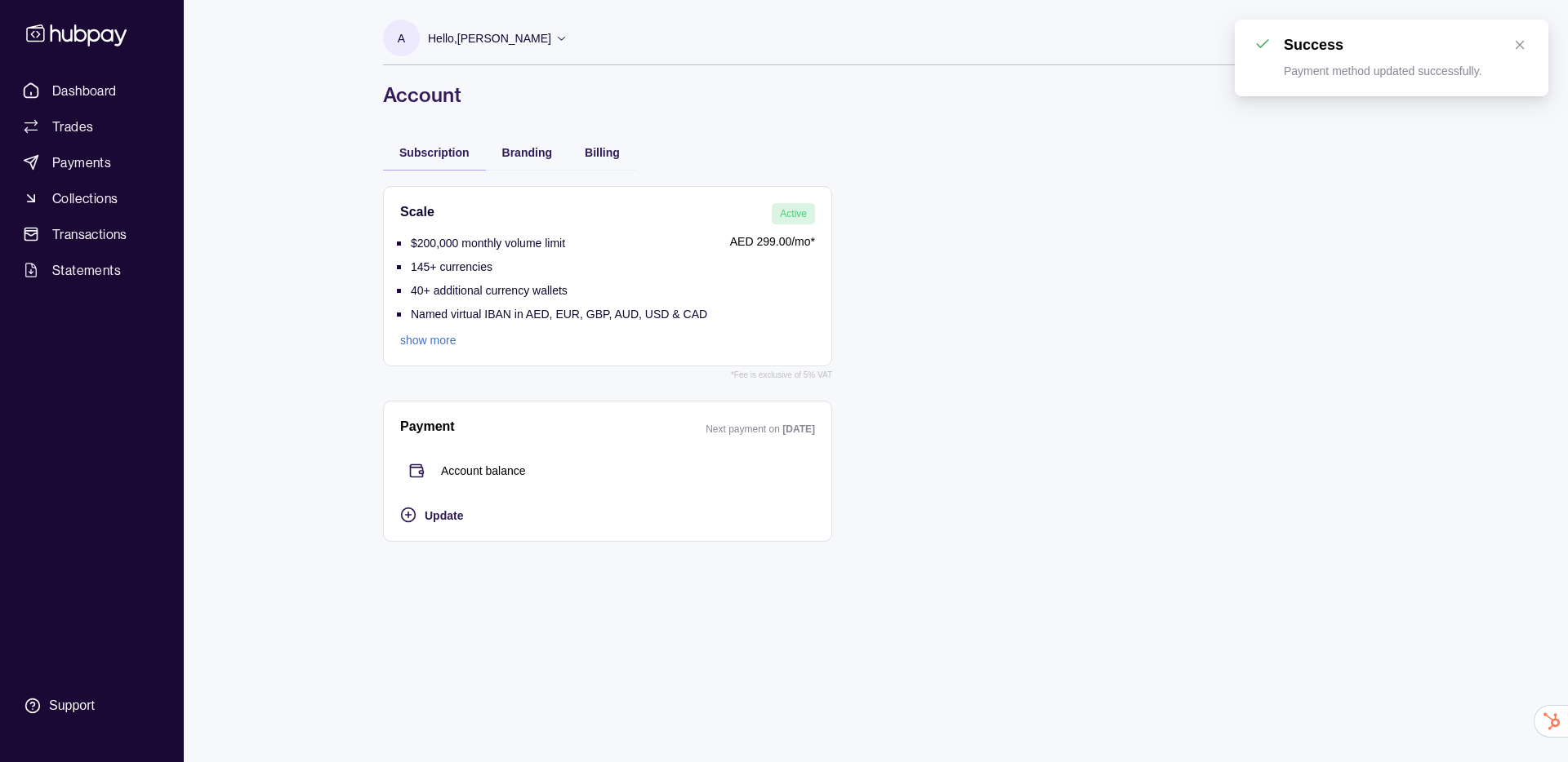
click at [448, 479] on p "Account balance" at bounding box center [484, 471] width 85 height 18
drag, startPoint x: 448, startPoint y: 479, endPoint x: 491, endPoint y: 479, distance: 43.0
click at [489, 479] on p "Account balance" at bounding box center [484, 471] width 85 height 18
copy p "Account balance"
click at [475, 649] on div "A Hello, [PERSON_NAME] PICECI SERVICES FZE Account Terms and conditions Privacy…" at bounding box center [876, 381] width 1051 height 762
